Goal: Navigation & Orientation: Find specific page/section

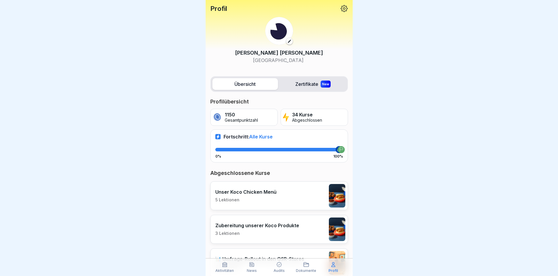
click at [304, 272] on p "Dokumente" at bounding box center [306, 271] width 20 height 4
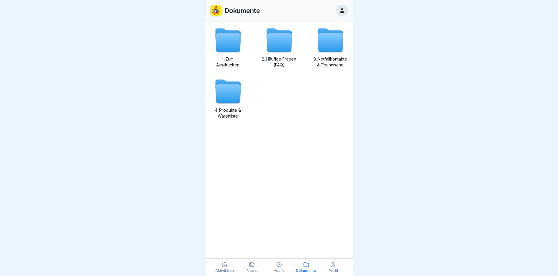
click at [228, 97] on icon at bounding box center [227, 94] width 25 height 19
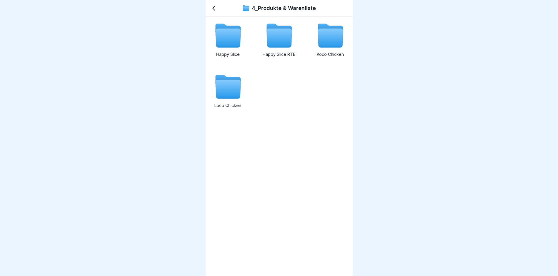
click at [230, 86] on icon at bounding box center [227, 89] width 25 height 19
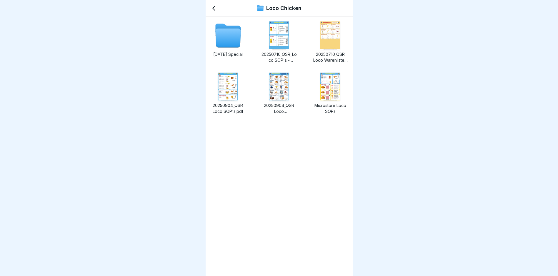
click at [227, 38] on icon at bounding box center [227, 38] width 25 height 19
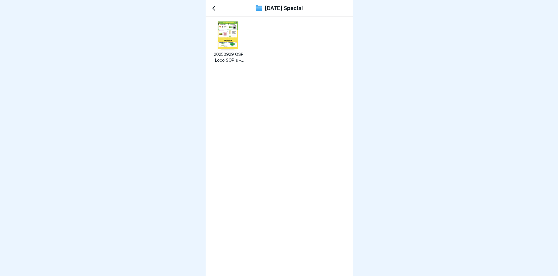
click at [227, 38] on img at bounding box center [228, 35] width 20 height 28
